Goal: Task Accomplishment & Management: Use online tool/utility

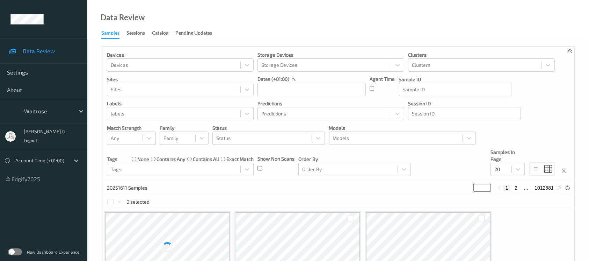
click at [10, 252] on label at bounding box center [15, 251] width 14 height 7
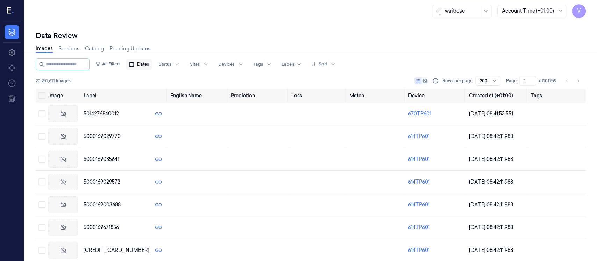
click at [147, 65] on span "Dates" at bounding box center [143, 64] width 12 height 6
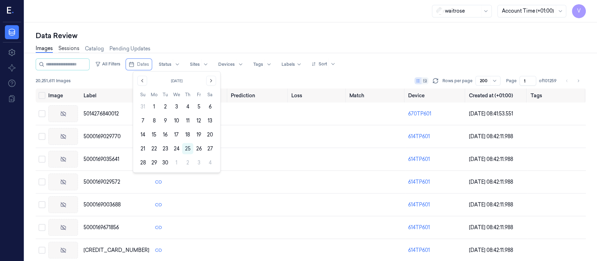
click at [62, 51] on link "Sessions" at bounding box center [68, 49] width 21 height 8
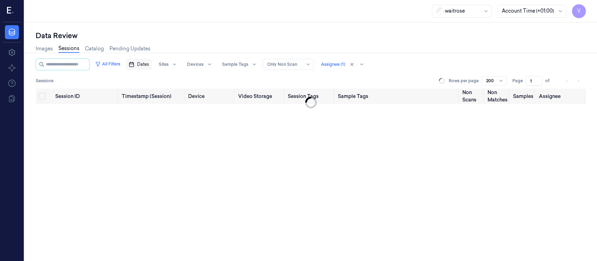
click at [145, 66] on span "Dates" at bounding box center [143, 64] width 12 height 6
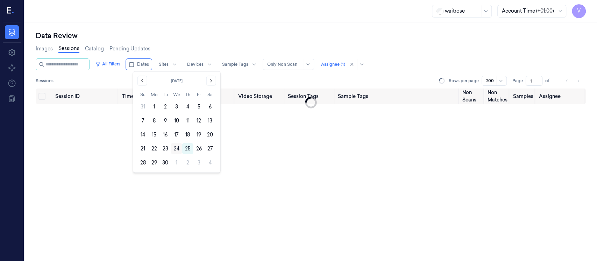
click at [176, 148] on button "24" at bounding box center [176, 148] width 11 height 11
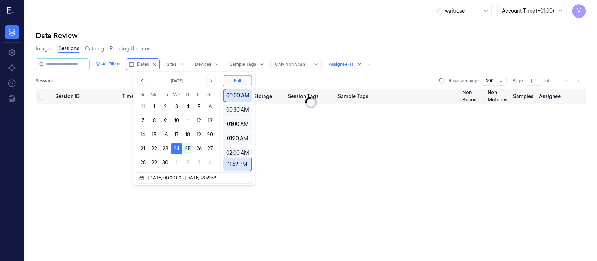
click at [176, 148] on button "24" at bounding box center [176, 148] width 11 height 11
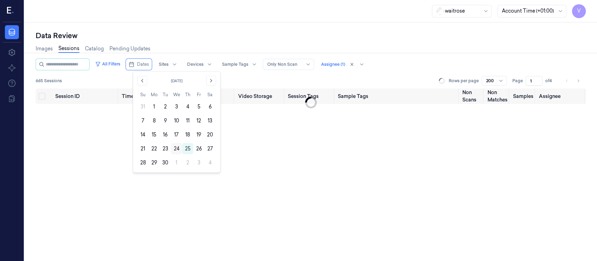
click at [176, 150] on button "24" at bounding box center [176, 148] width 11 height 11
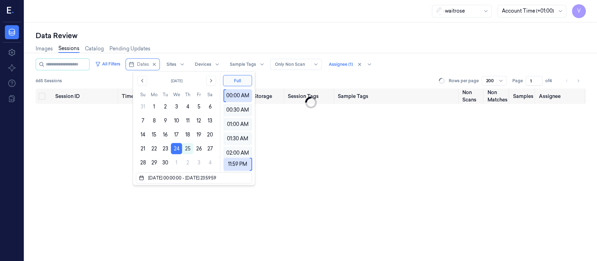
click at [222, 43] on div "Images Sessions Catalog Pending Updates" at bounding box center [311, 50] width 550 height 18
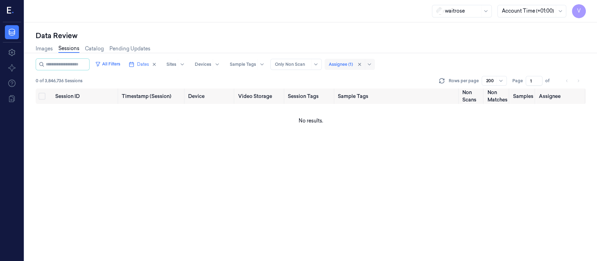
click at [346, 63] on div at bounding box center [341, 64] width 24 height 6
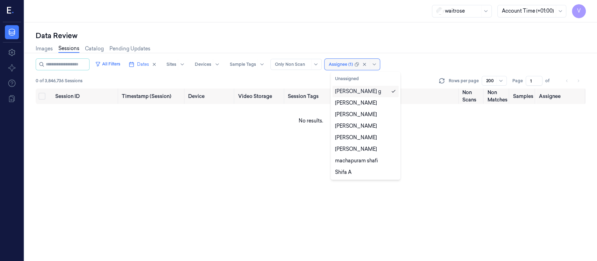
click at [349, 65] on div at bounding box center [341, 64] width 24 height 6
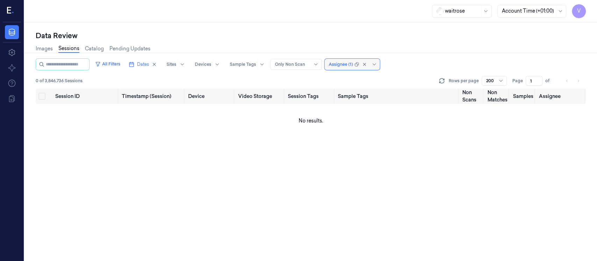
click at [349, 65] on div at bounding box center [341, 64] width 24 height 6
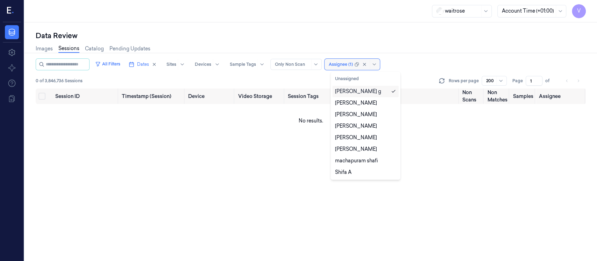
click at [349, 65] on div at bounding box center [341, 64] width 24 height 6
click at [355, 44] on div "Images Sessions Catalog Pending Updates" at bounding box center [311, 50] width 550 height 18
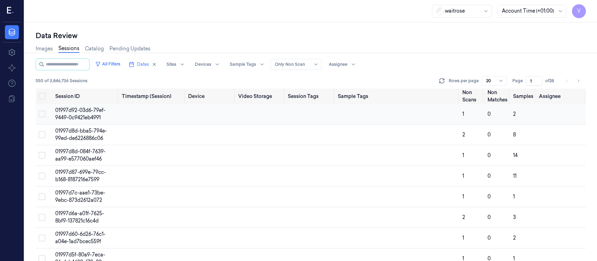
click at [285, 114] on td at bounding box center [310, 114] width 50 height 21
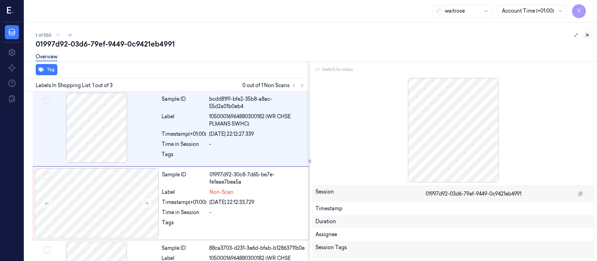
click at [589, 35] on icon at bounding box center [586, 35] width 5 height 5
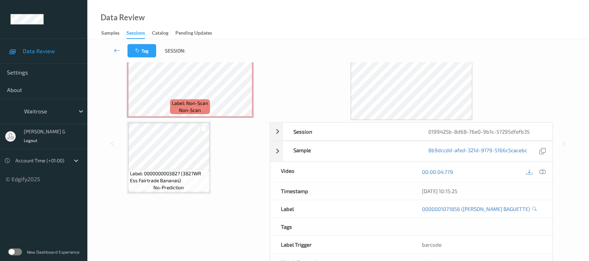
scroll to position [71, 0]
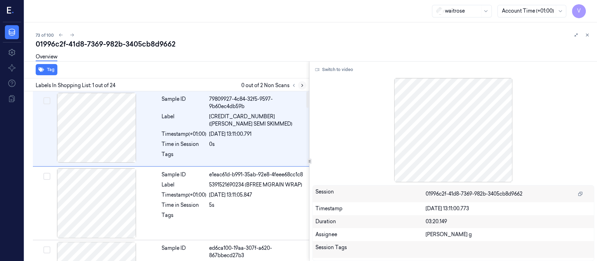
click at [301, 84] on icon at bounding box center [302, 85] width 5 height 5
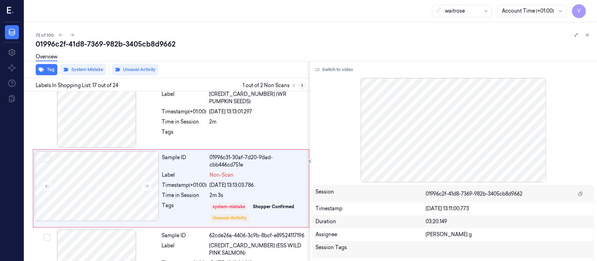
scroll to position [1137, 0]
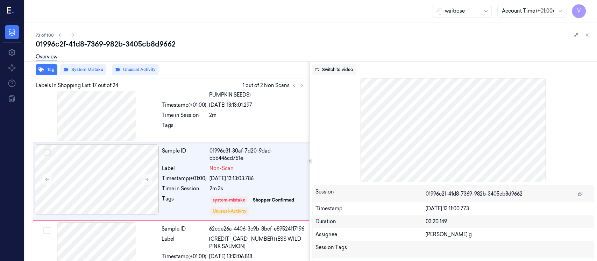
click at [335, 71] on button "Switch to video" at bounding box center [334, 69] width 44 height 11
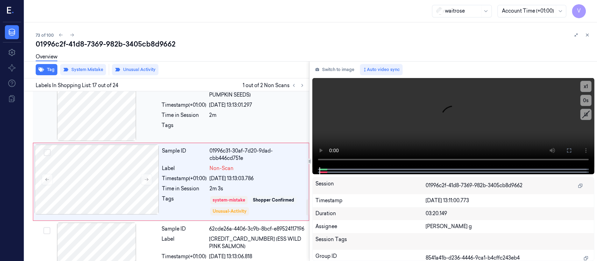
click at [206, 122] on div "Tags" at bounding box center [183, 127] width 45 height 11
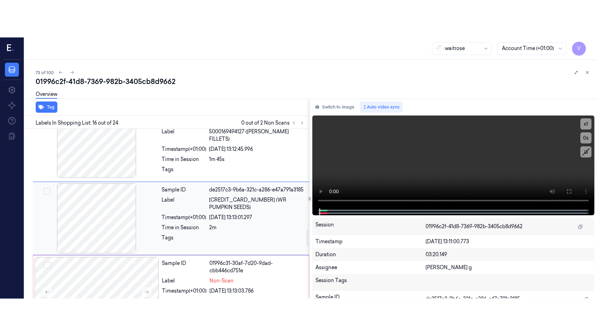
scroll to position [1062, 0]
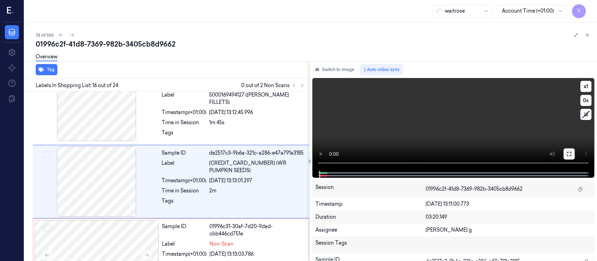
click at [568, 156] on button at bounding box center [568, 153] width 11 height 11
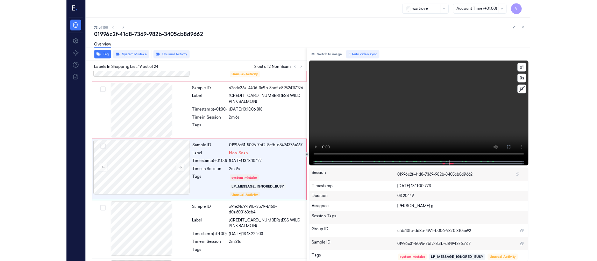
scroll to position [1253, 0]
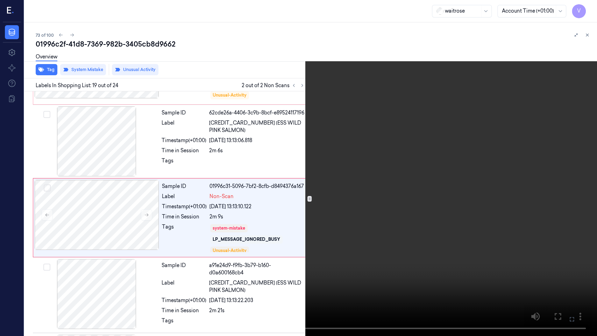
click at [0, 0] on icon at bounding box center [0, 0] width 0 height 0
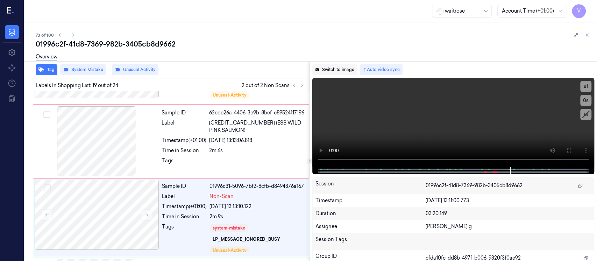
click at [334, 67] on button "Switch to image" at bounding box center [334, 69] width 45 height 11
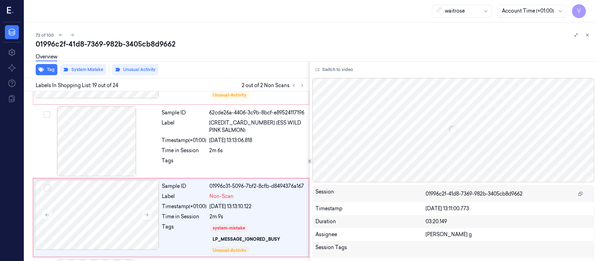
scroll to position [1291, 0]
